Goal: Navigation & Orientation: Find specific page/section

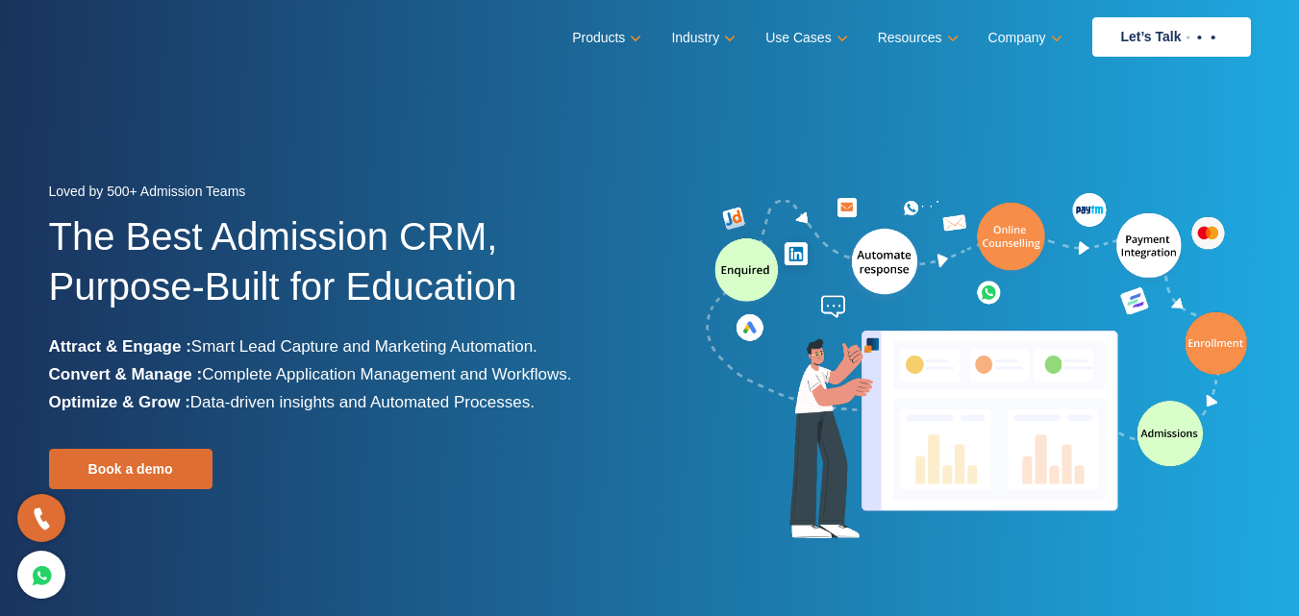
click at [1047, 33] on link "Company" at bounding box center [1023, 38] width 70 height 28
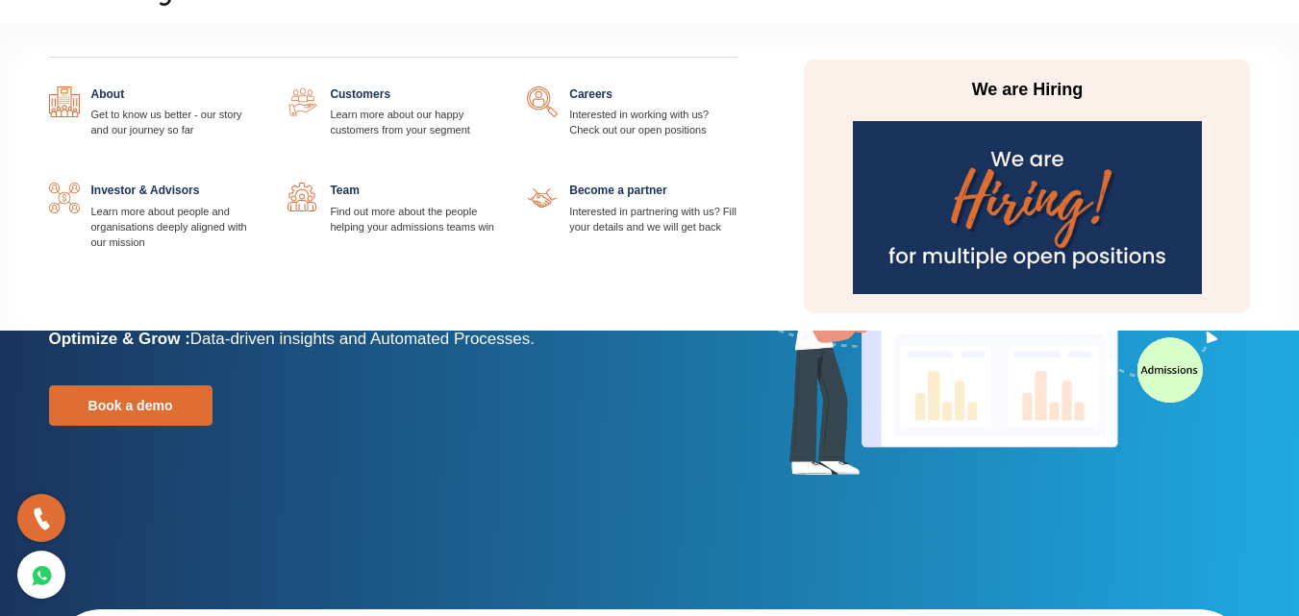
scroll to position [86, 0]
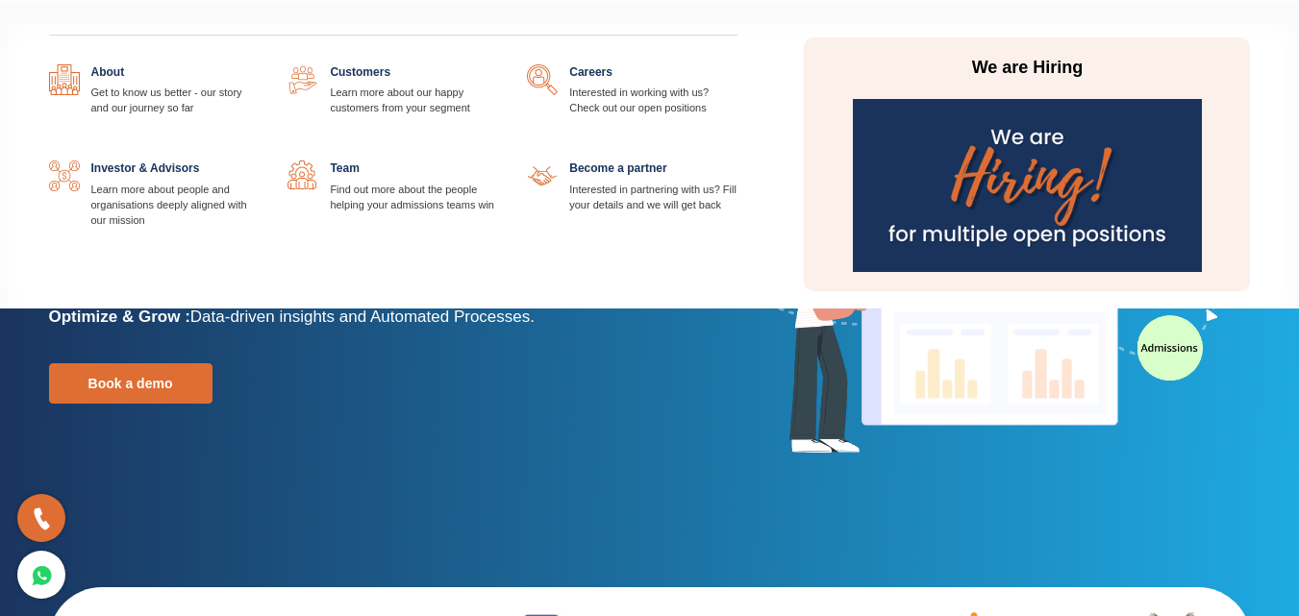
click at [994, 191] on img at bounding box center [1027, 185] width 349 height 173
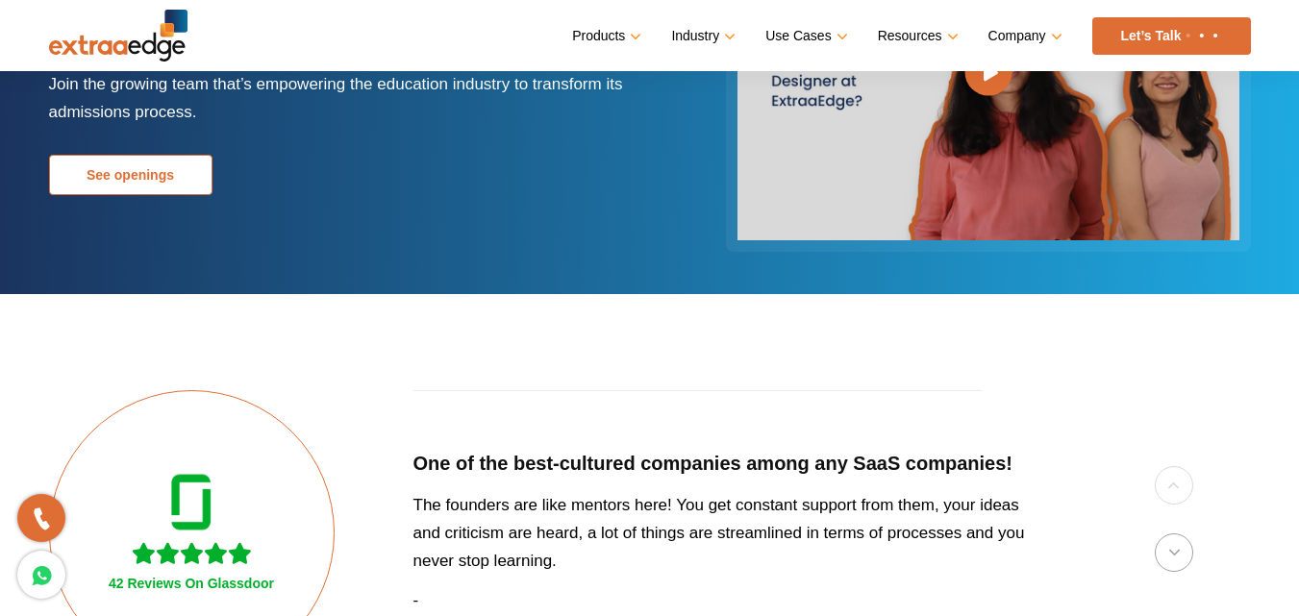
click at [190, 175] on link "See openings" at bounding box center [130, 175] width 163 height 40
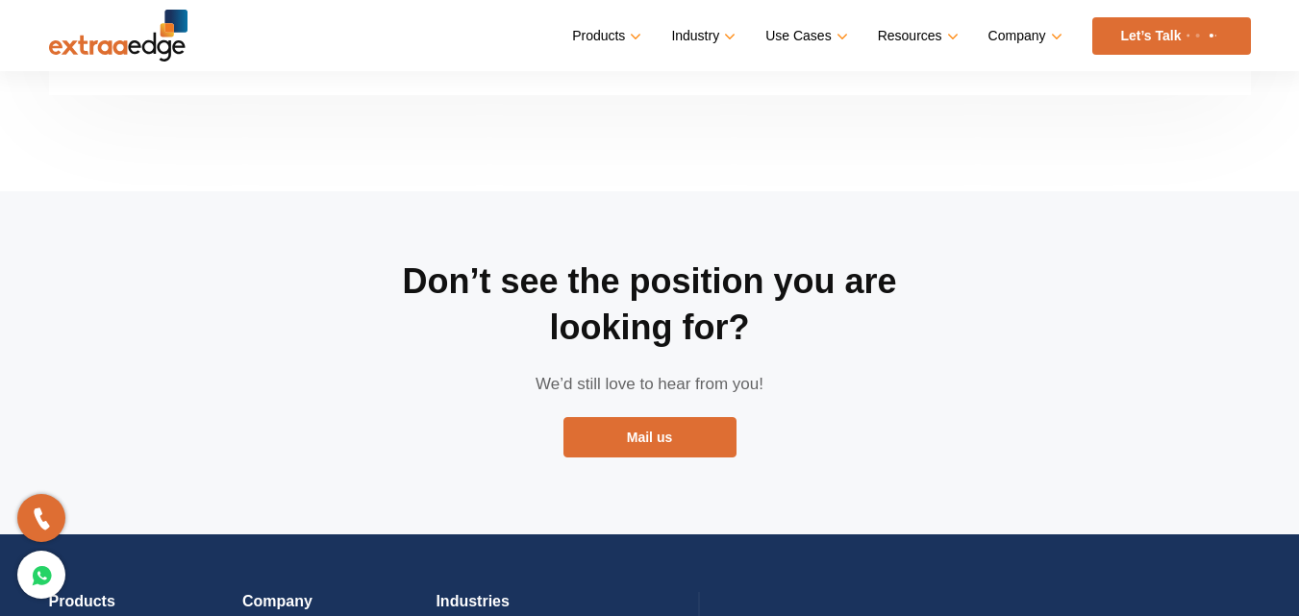
scroll to position [4010, 0]
